Goal: Information Seeking & Learning: Learn about a topic

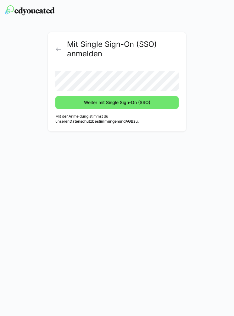
click at [163, 102] on span "Weiter mit Single Sign-On (SSO)" at bounding box center [116, 102] width 123 height 13
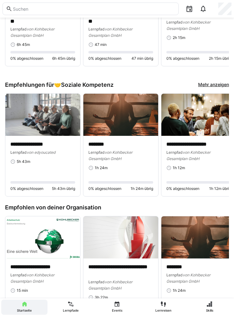
scroll to position [571, 0]
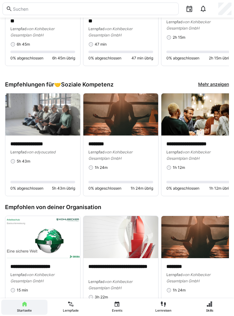
click at [217, 83] on link "Mehr anzeigen" at bounding box center [213, 84] width 31 height 7
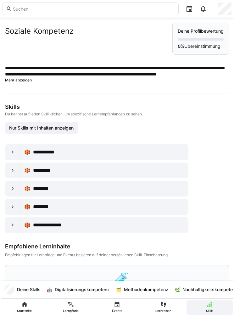
scroll to position [22, 0]
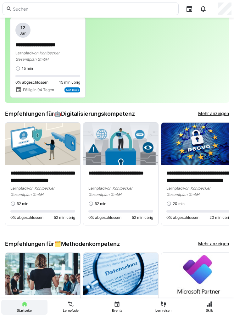
click at [189, 11] on eds-icon at bounding box center [189, 9] width 8 height 8
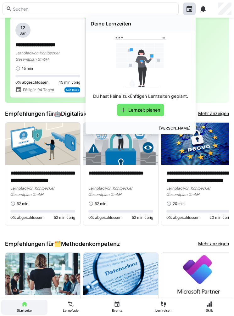
click at [203, 10] on eds-icon at bounding box center [203, 9] width 8 height 8
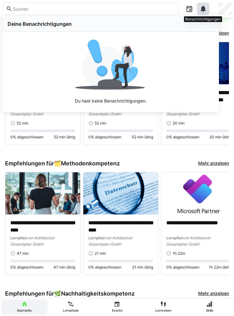
scroll to position [104, 0]
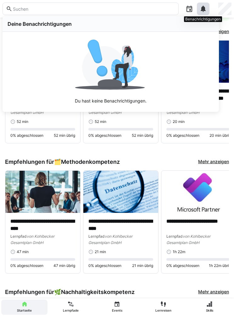
click at [201, 10] on eds-icon at bounding box center [203, 9] width 8 height 8
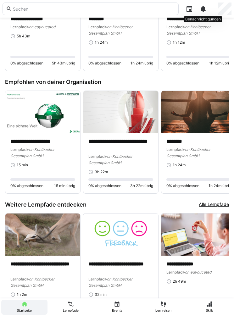
scroll to position [697, 0]
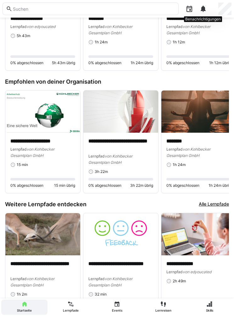
click at [24, 8] on input "text" at bounding box center [93, 9] width 163 height 6
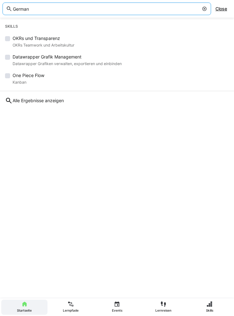
scroll to position [0, 0]
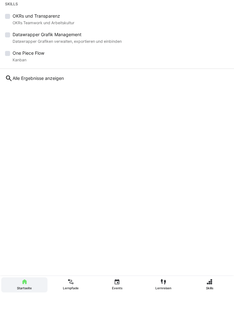
type input "German"
click at [59, 94] on div "Alle Ergebnisse anzeigen" at bounding box center [117, 101] width 234 height 14
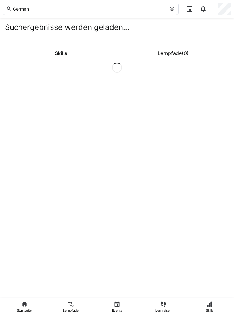
scroll to position [22, 0]
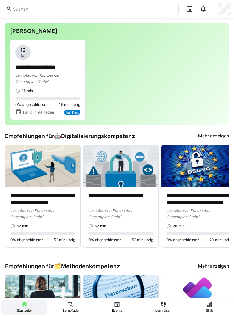
click at [63, 10] on input "text" at bounding box center [93, 9] width 163 height 6
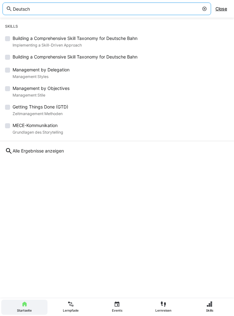
type input "Deutsch"
click at [61, 152] on span "Alle Ergebnisse anzeigen" at bounding box center [38, 151] width 51 height 6
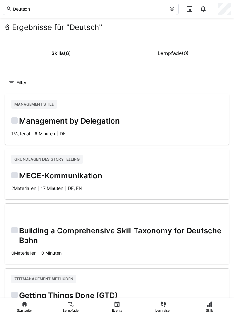
click at [171, 11] on eds-icon at bounding box center [171, 8] width 5 height 5
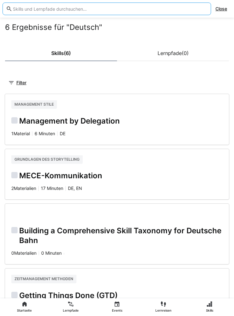
click at [224, 11] on span "Close" at bounding box center [221, 9] width 12 height 6
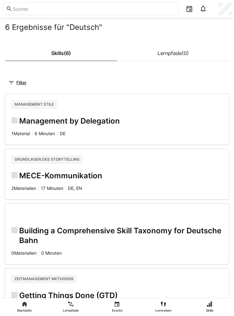
click at [203, 11] on eds-icon at bounding box center [203, 9] width 8 height 8
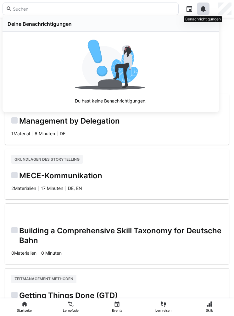
click at [193, 10] on eds-icon at bounding box center [189, 9] width 8 height 8
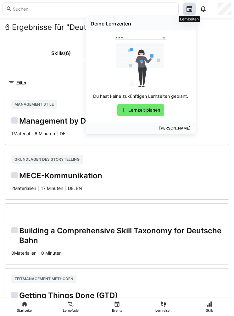
click at [43, 50] on link "Skills (6)" at bounding box center [61, 53] width 112 height 16
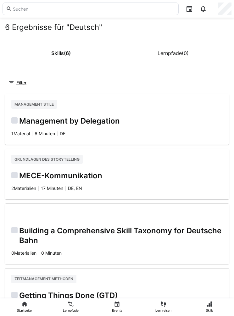
click at [166, 305] on eds-icon at bounding box center [163, 304] width 6 height 6
click at [166, 306] on link "Lernreisen" at bounding box center [163, 306] width 46 height 15
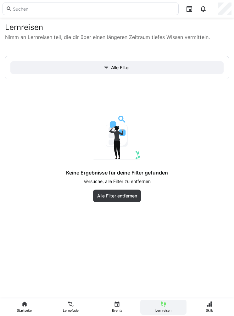
click at [215, 306] on link "Skills" at bounding box center [209, 306] width 46 height 15
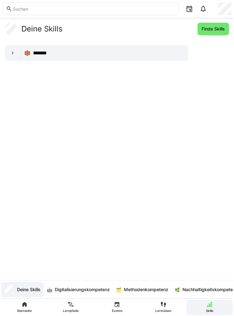
click at [41, 51] on span "*******" at bounding box center [43, 53] width 20 height 8
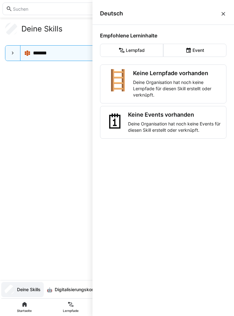
click at [198, 120] on div "Keine Events vorhanden Deine Organisation hat noch keine Events für diesen Skil…" at bounding box center [174, 122] width 93 height 22
click at [187, 85] on p "Deine Organisation hat noch keine Lernpfade für diesen Skill erstellt oder verk…" at bounding box center [177, 88] width 88 height 19
click at [36, 136] on div "Deine Skills Finde Skills *******" at bounding box center [117, 149] width 224 height 253
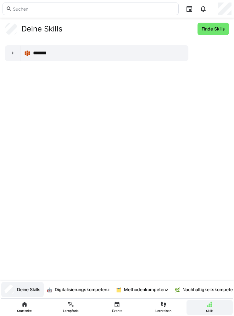
scroll to position [22, 0]
click at [0, 0] on app-navigation-label "Lernpfade" at bounding box center [0, 0] width 0 height 0
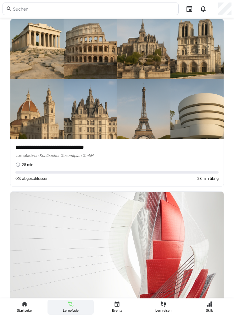
scroll to position [608, 0]
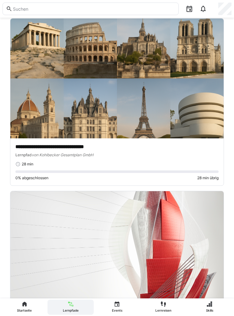
click at [189, 148] on p "**********" at bounding box center [116, 146] width 203 height 7
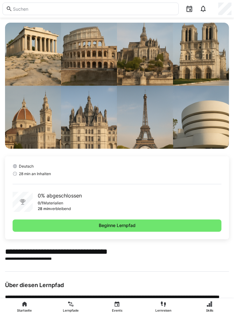
click at [165, 226] on span "Beginne Lernpfad" at bounding box center [117, 225] width 209 height 13
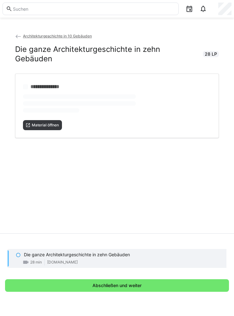
click at [50, 123] on span "Material öffnen" at bounding box center [45, 125] width 28 height 5
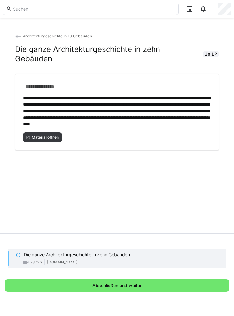
click at [17, 39] on eds-icon at bounding box center [18, 36] width 6 height 6
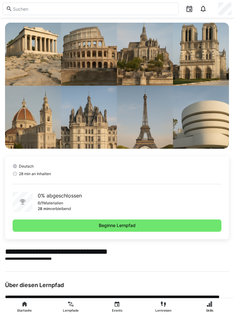
click at [23, 303] on eds-icon at bounding box center [24, 304] width 6 height 6
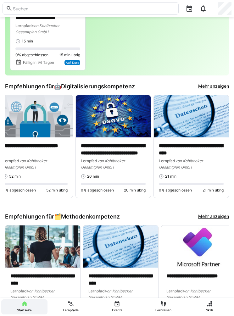
scroll to position [0, 85]
click at [218, 84] on link "Mehr anzeigen" at bounding box center [213, 86] width 31 height 7
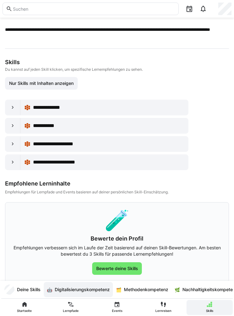
scroll to position [38, 0]
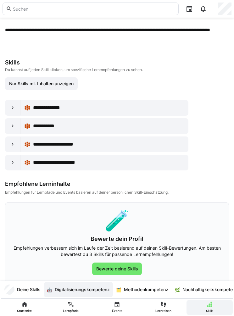
click at [177, 53] on div "**********" at bounding box center [117, 78] width 224 height 186
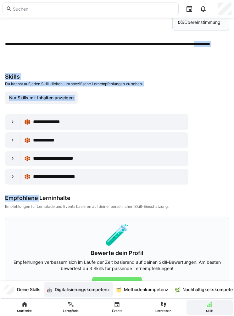
scroll to position [23, 0]
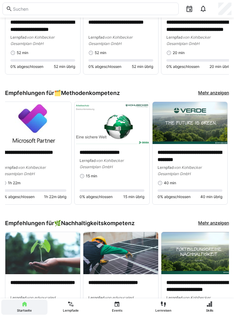
scroll to position [0, 164]
click at [40, 152] on p "**********" at bounding box center [34, 156] width 65 height 14
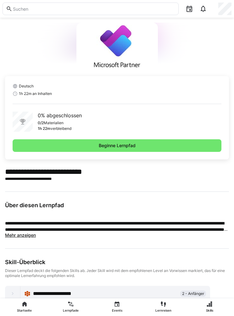
click at [14, 293] on eds-icon at bounding box center [13, 293] width 6 height 6
click at [82, 290] on span "**********" at bounding box center [58, 294] width 50 height 8
click at [125, 143] on span "Beginne Lernpfad" at bounding box center [117, 145] width 39 height 6
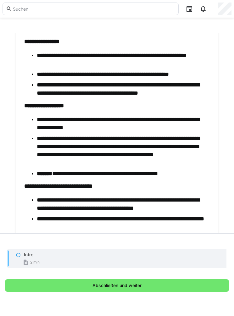
scroll to position [116, 0]
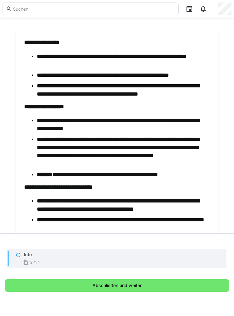
click at [128, 288] on span "Abschließen und weiter" at bounding box center [116, 285] width 51 height 6
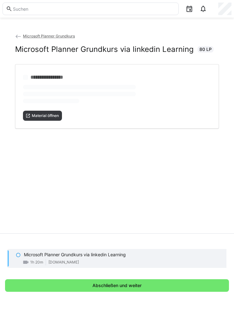
click at [52, 117] on span "Material öffnen" at bounding box center [45, 115] width 28 height 5
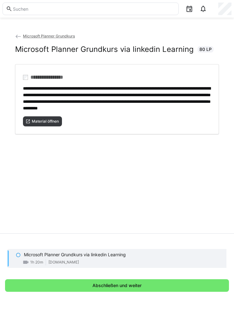
click at [54, 124] on span "Material öffnen" at bounding box center [45, 121] width 28 height 5
